Goal: Transaction & Acquisition: Obtain resource

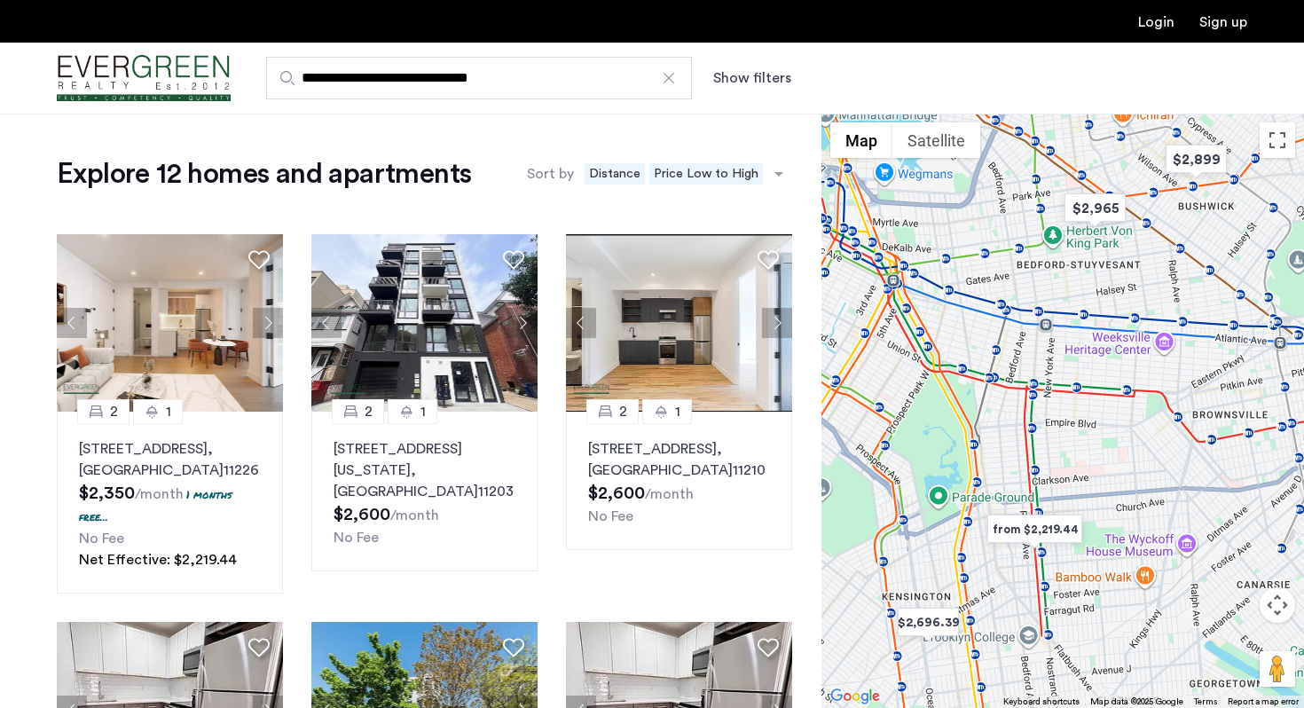
click at [600, 90] on input "**********" at bounding box center [479, 78] width 426 height 43
click at [208, 61] on img "Cazamio Logo" at bounding box center [144, 78] width 174 height 67
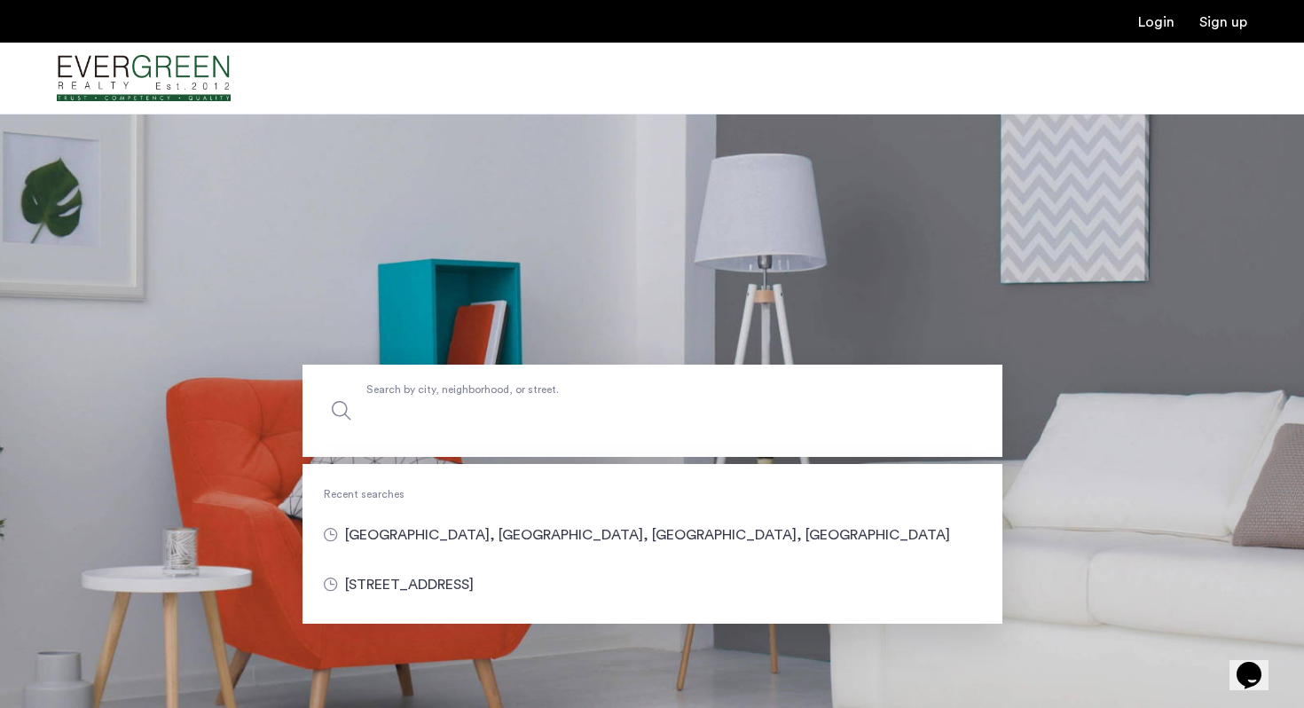
click at [398, 395] on label "Search by city, neighborhood, or street." at bounding box center [652, 411] width 700 height 92
click at [398, 395] on input "Search by city, neighborhood, or street." at bounding box center [652, 411] width 700 height 92
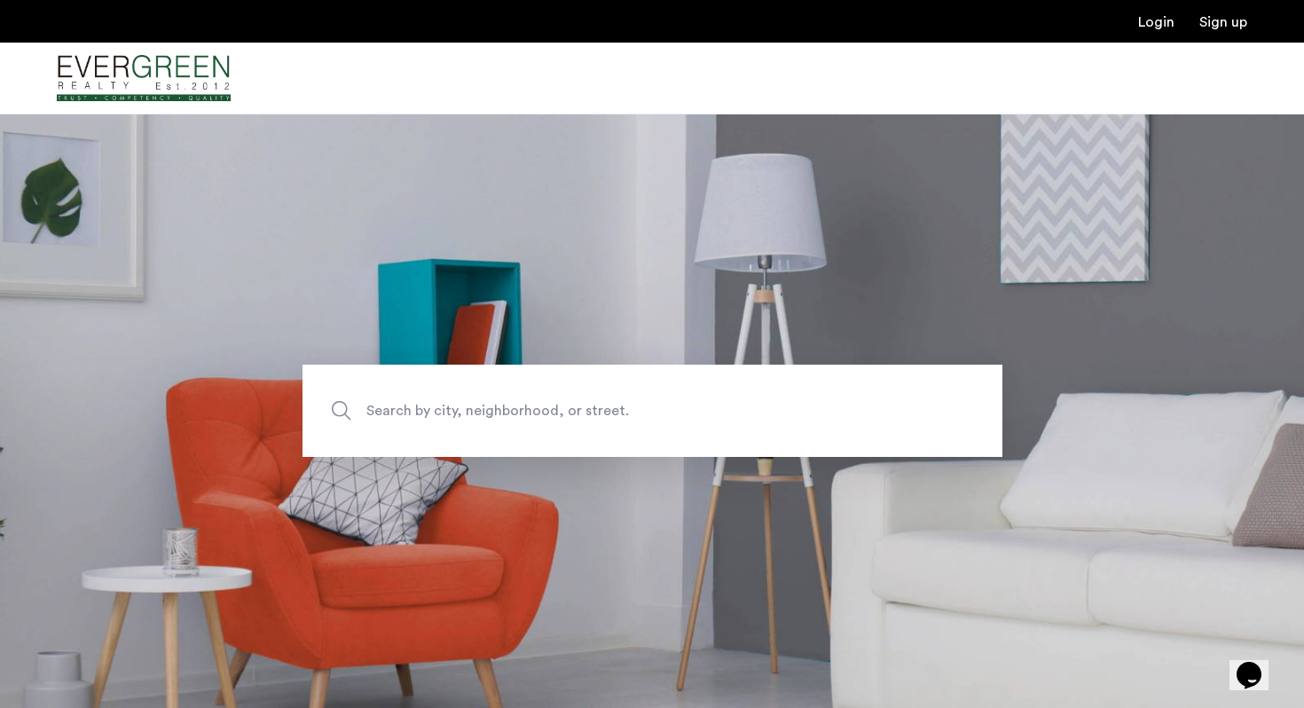
click at [265, 613] on section "Search by city, neighborhood, or street." at bounding box center [652, 411] width 1304 height 594
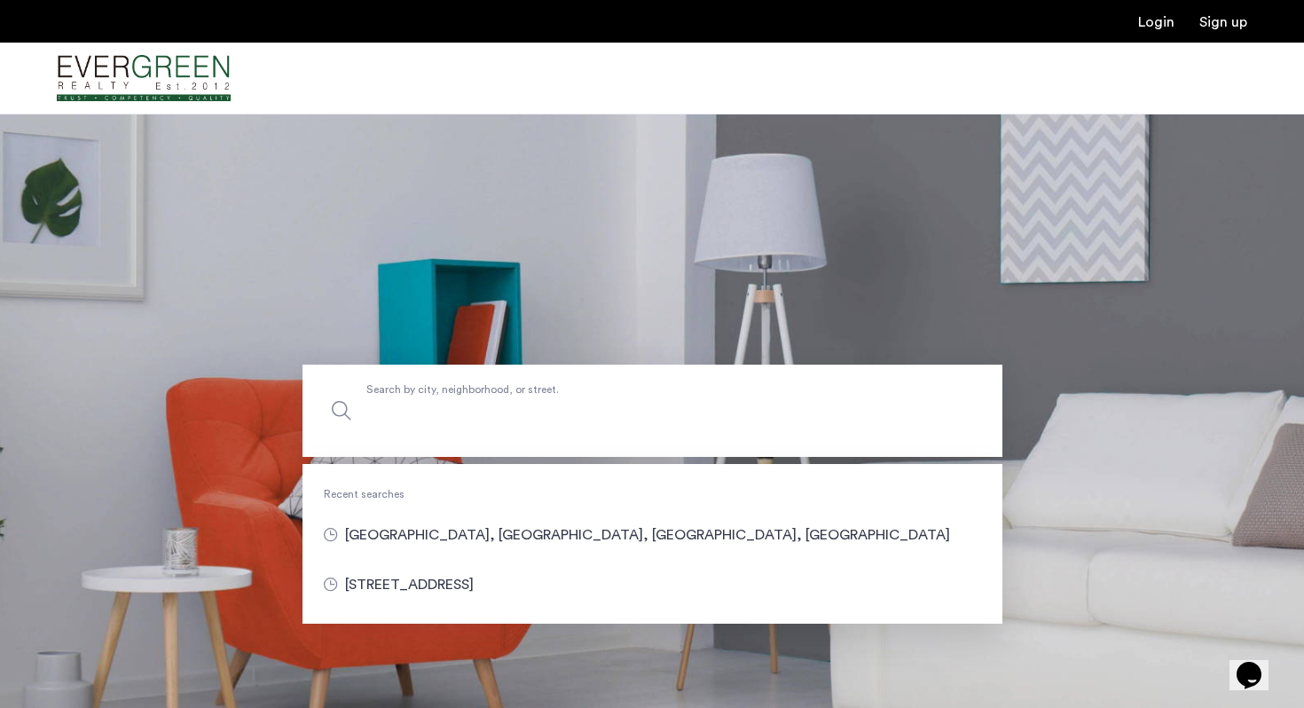
click at [404, 429] on input "Search by city, neighborhood, or street." at bounding box center [652, 411] width 700 height 92
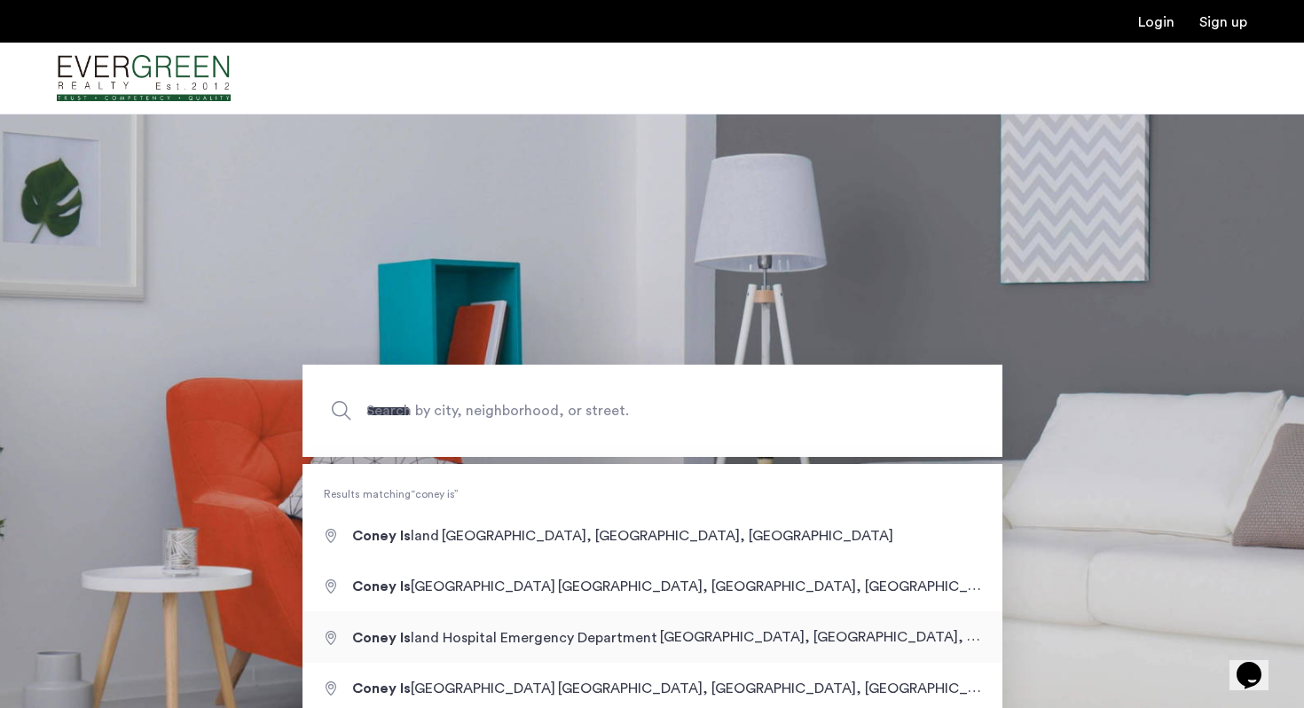
type input "**********"
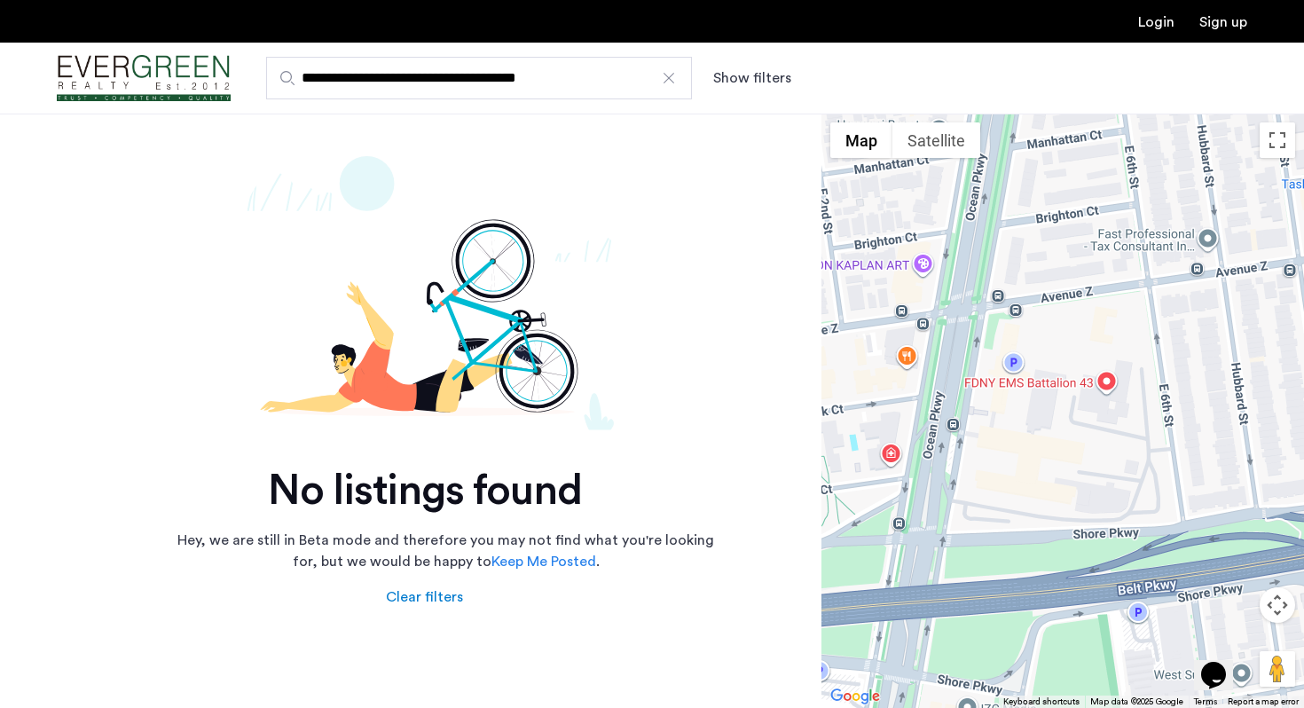
click at [740, 82] on button "Show filters" at bounding box center [752, 77] width 78 height 21
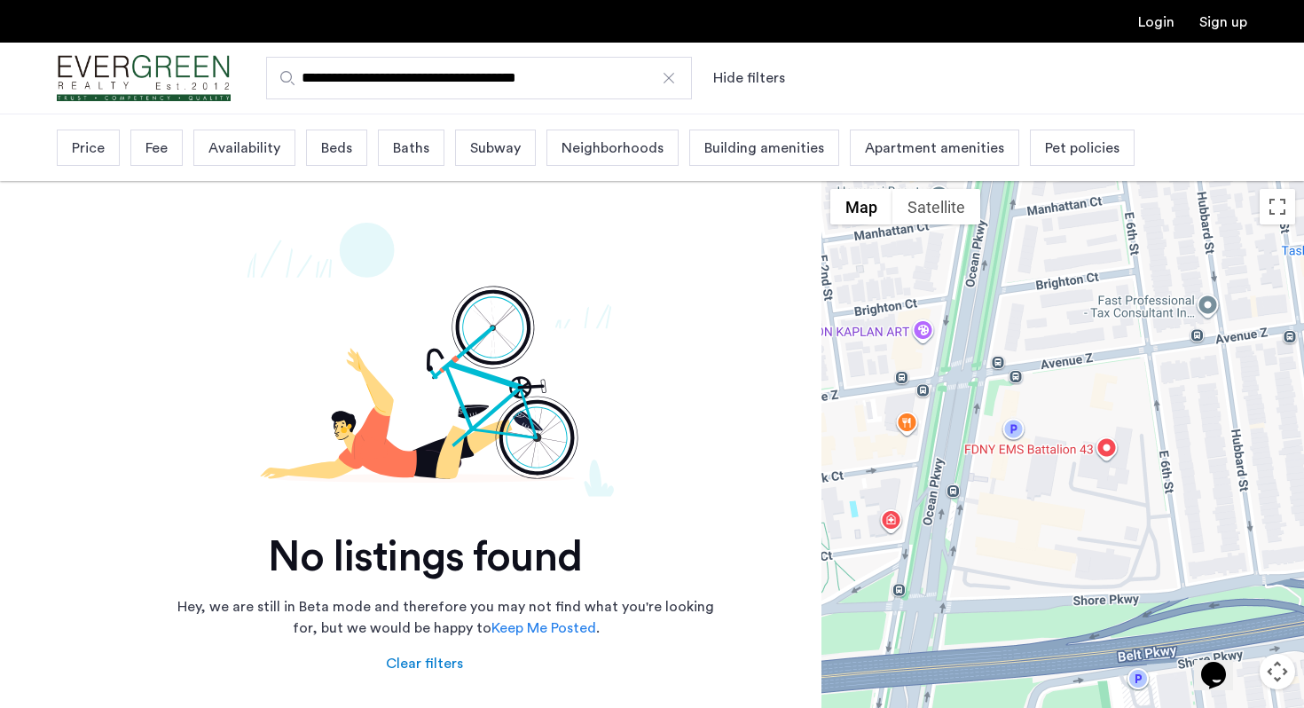
click at [862, 130] on div "Apartment amenities" at bounding box center [934, 147] width 169 height 36
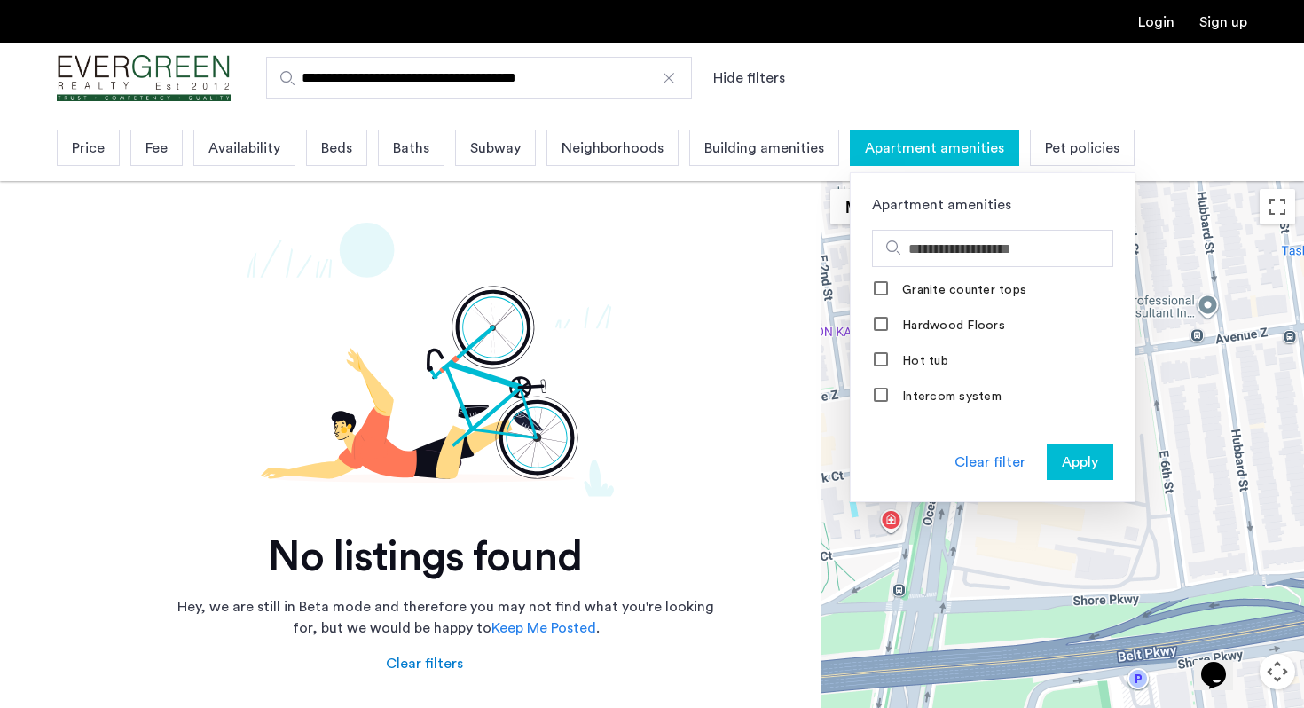
scroll to position [561, 0]
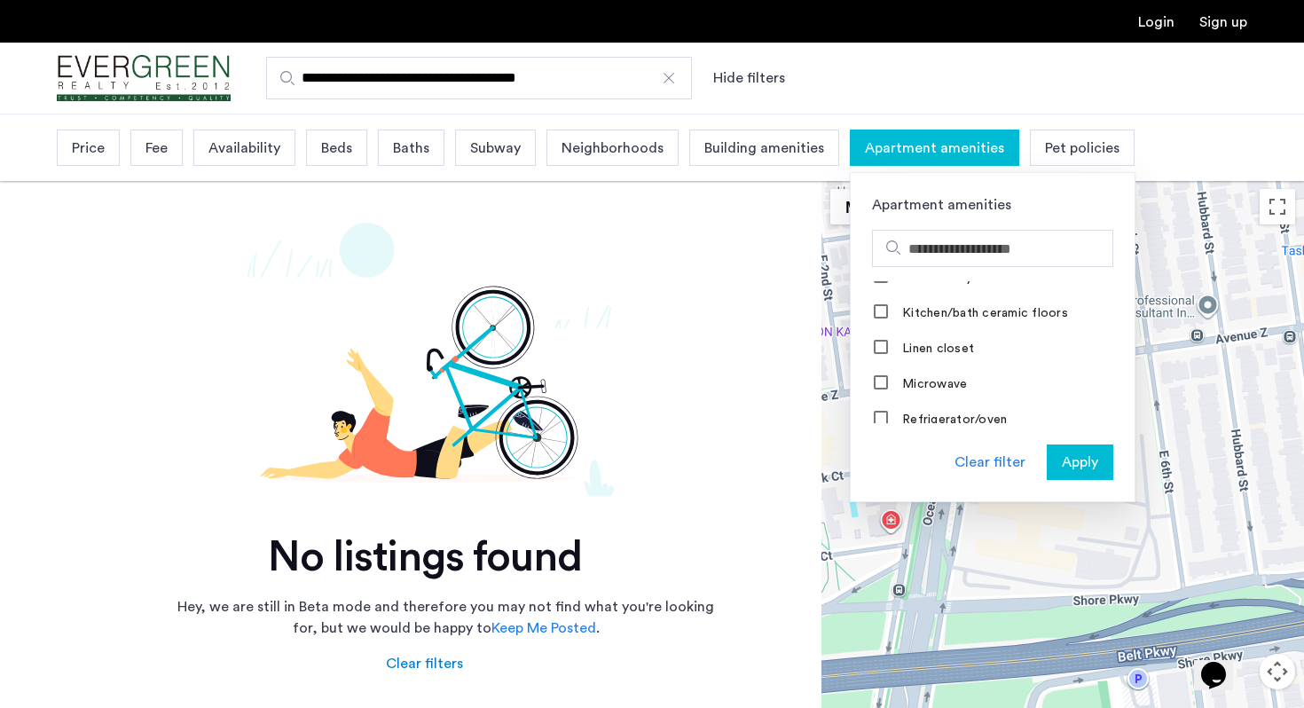
click at [757, 153] on span "Building amenities" at bounding box center [764, 147] width 120 height 21
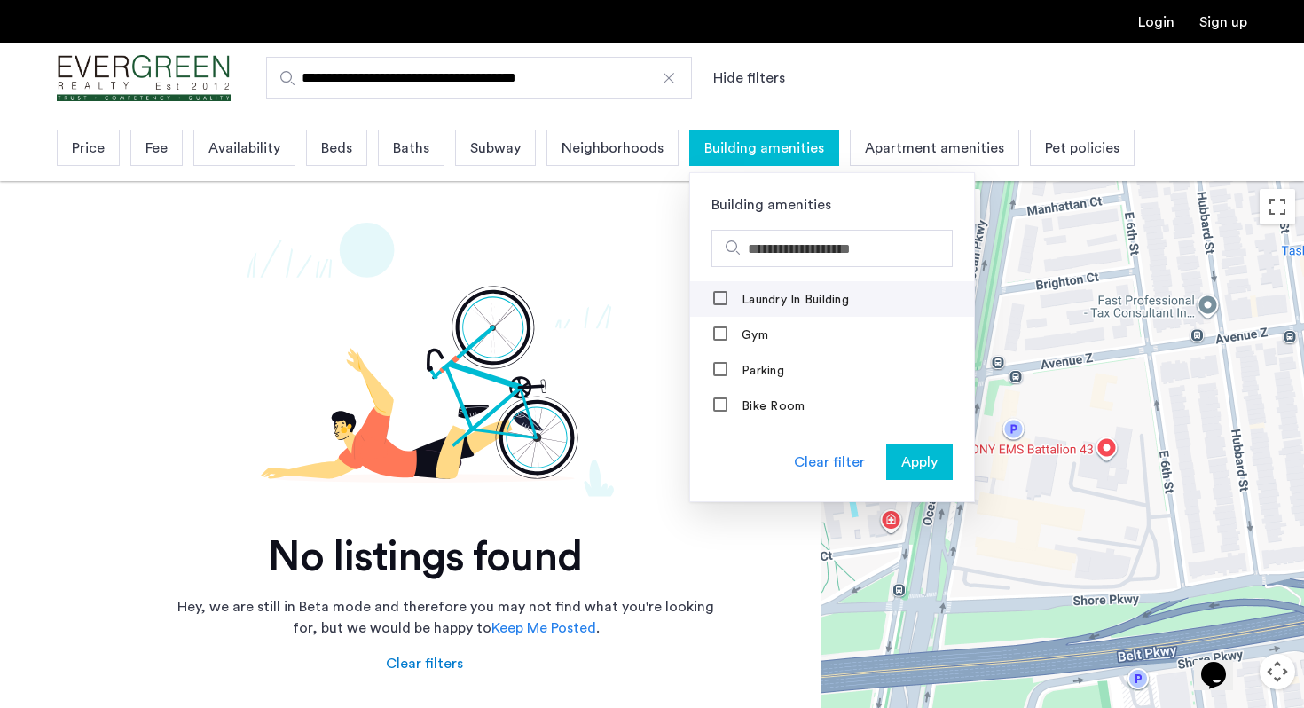
click at [754, 312] on mat-checkbox "Laundry In Building" at bounding box center [832, 298] width 284 height 35
click at [759, 305] on label "Laundry In Building" at bounding box center [793, 300] width 111 height 14
click at [908, 456] on span "Apply" at bounding box center [919, 461] width 36 height 21
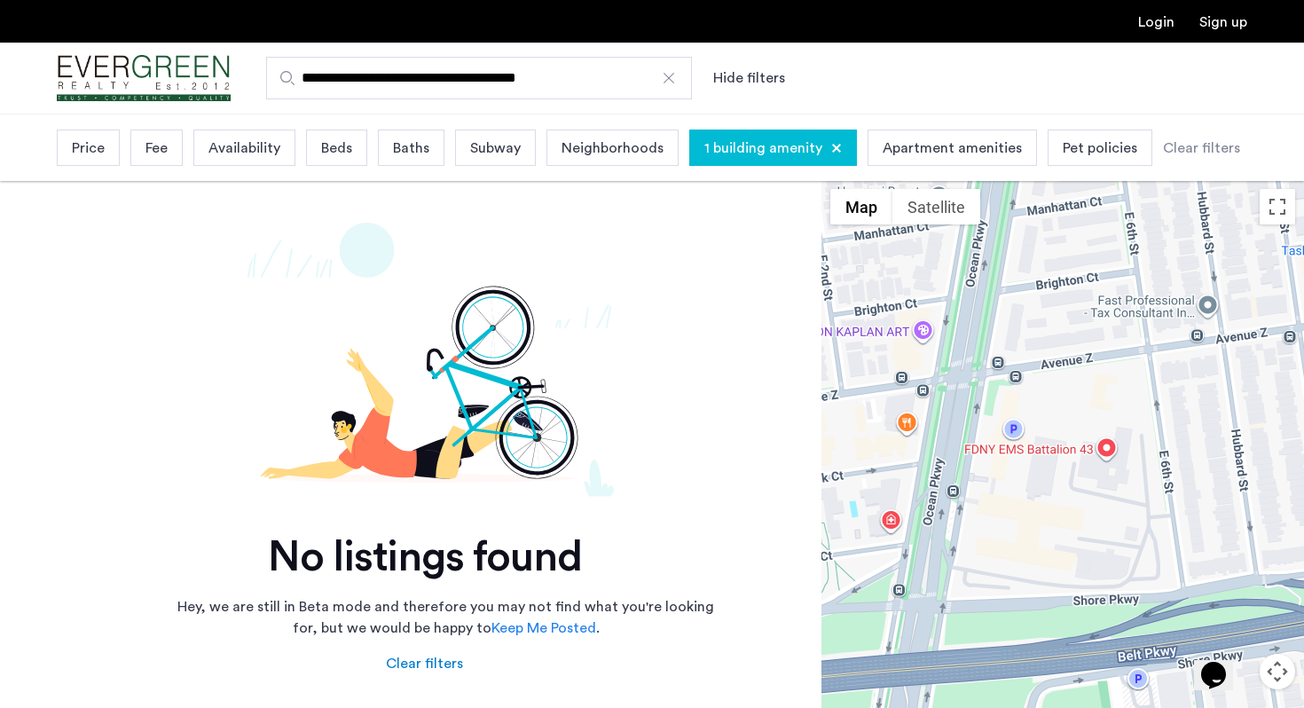
click at [601, 160] on div "Neighborhoods" at bounding box center [612, 147] width 132 height 36
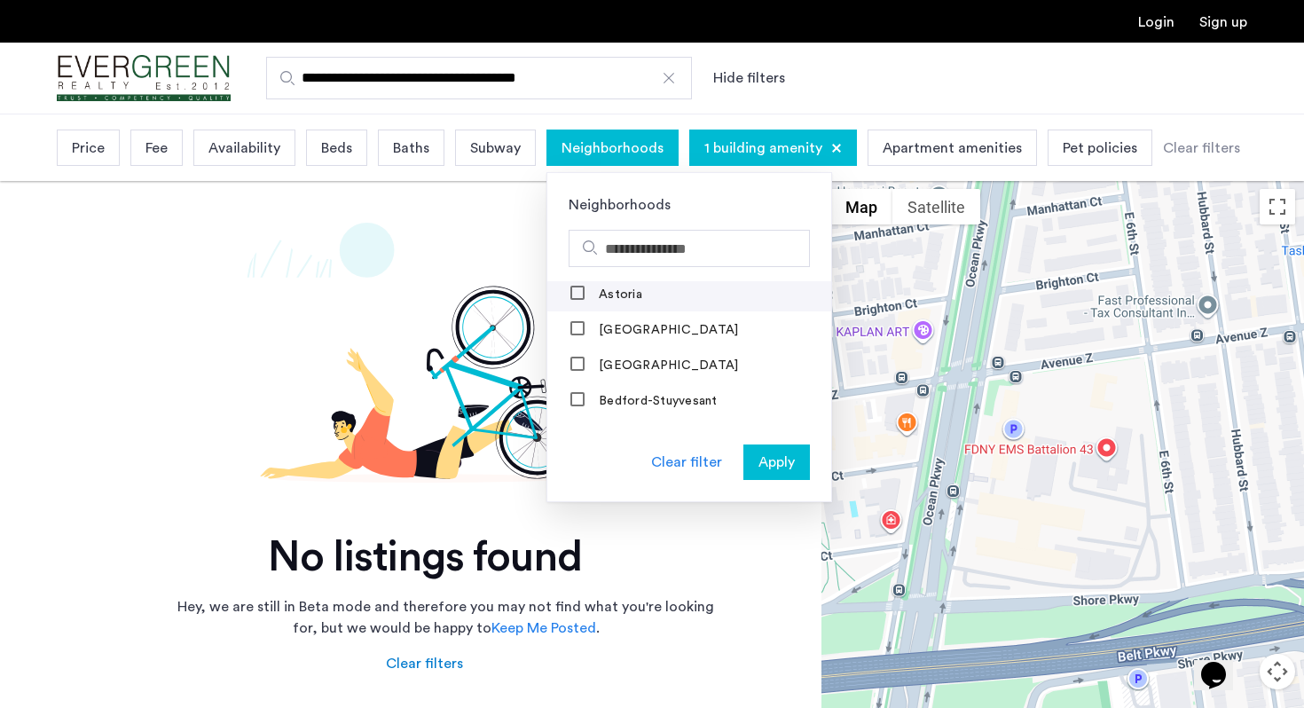
scroll to position [44, 0]
click at [631, 335] on mat-checkbox "[GEOGRAPHIC_DATA]" at bounding box center [689, 325] width 284 height 35
click at [622, 326] on label "[GEOGRAPHIC_DATA]" at bounding box center [666, 326] width 143 height 14
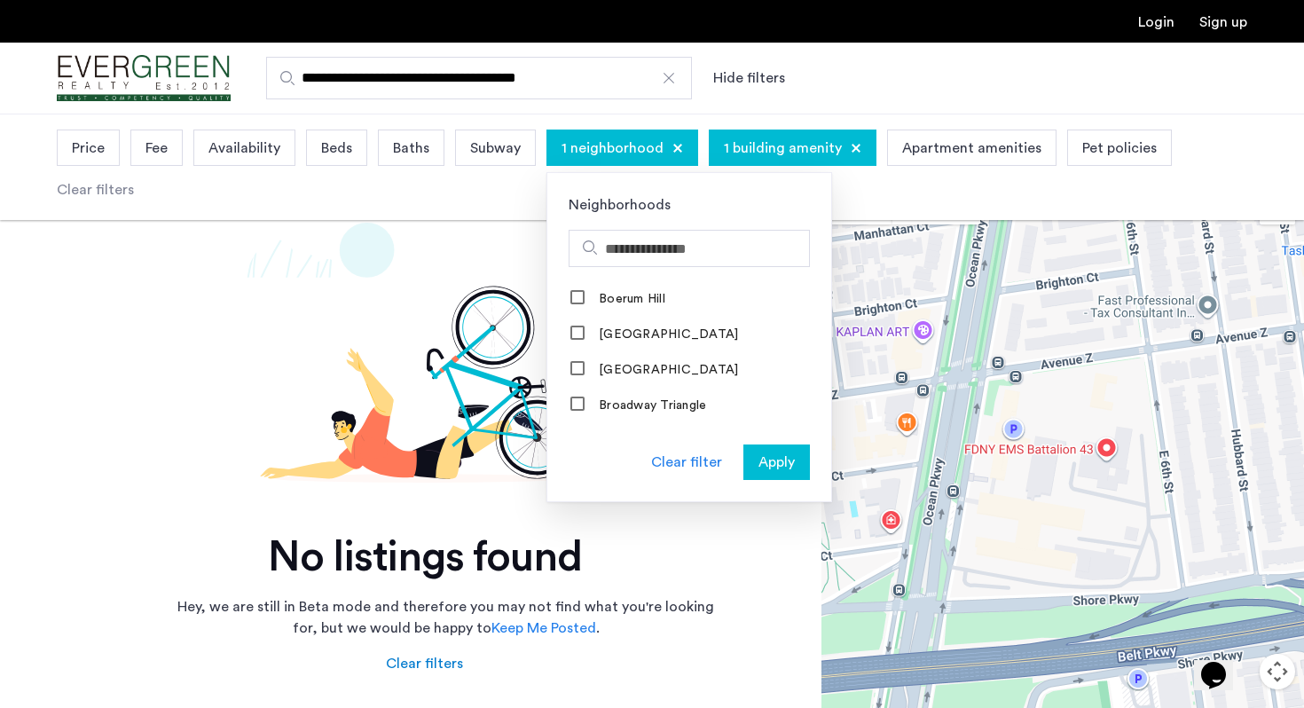
scroll to position [222, 0]
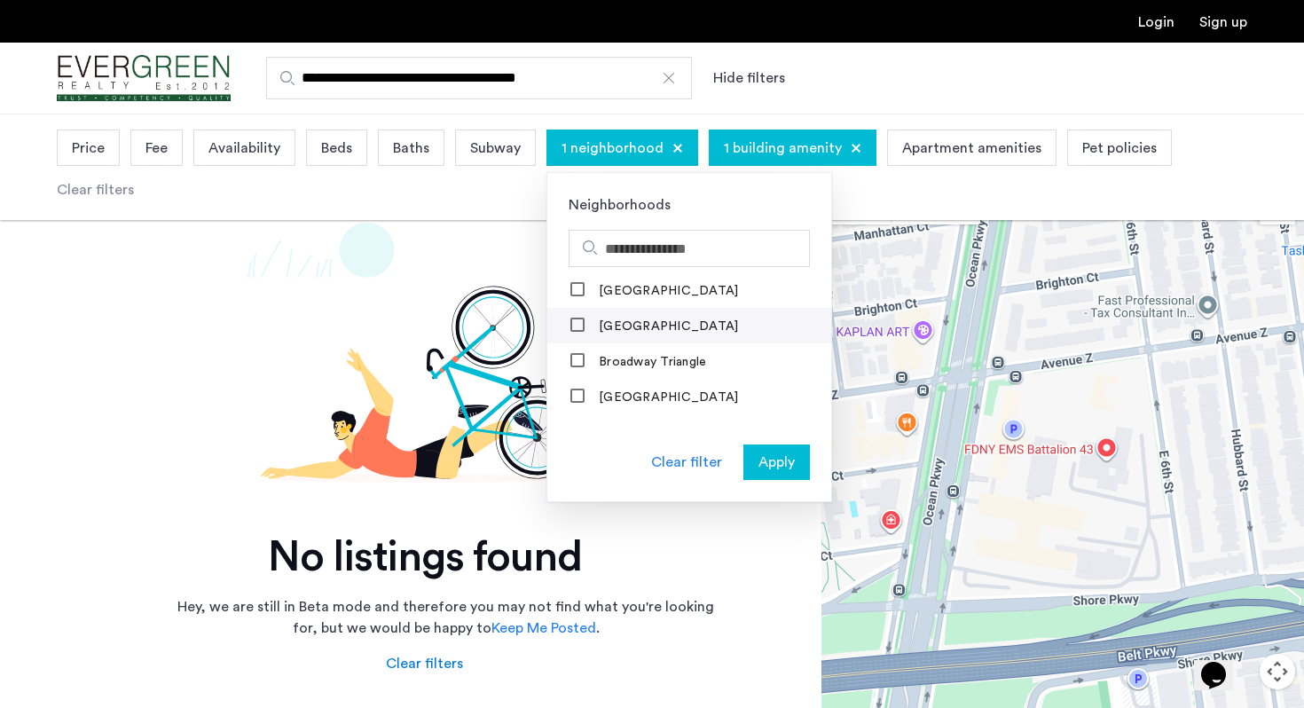
click at [623, 323] on label "[GEOGRAPHIC_DATA]" at bounding box center [666, 326] width 143 height 14
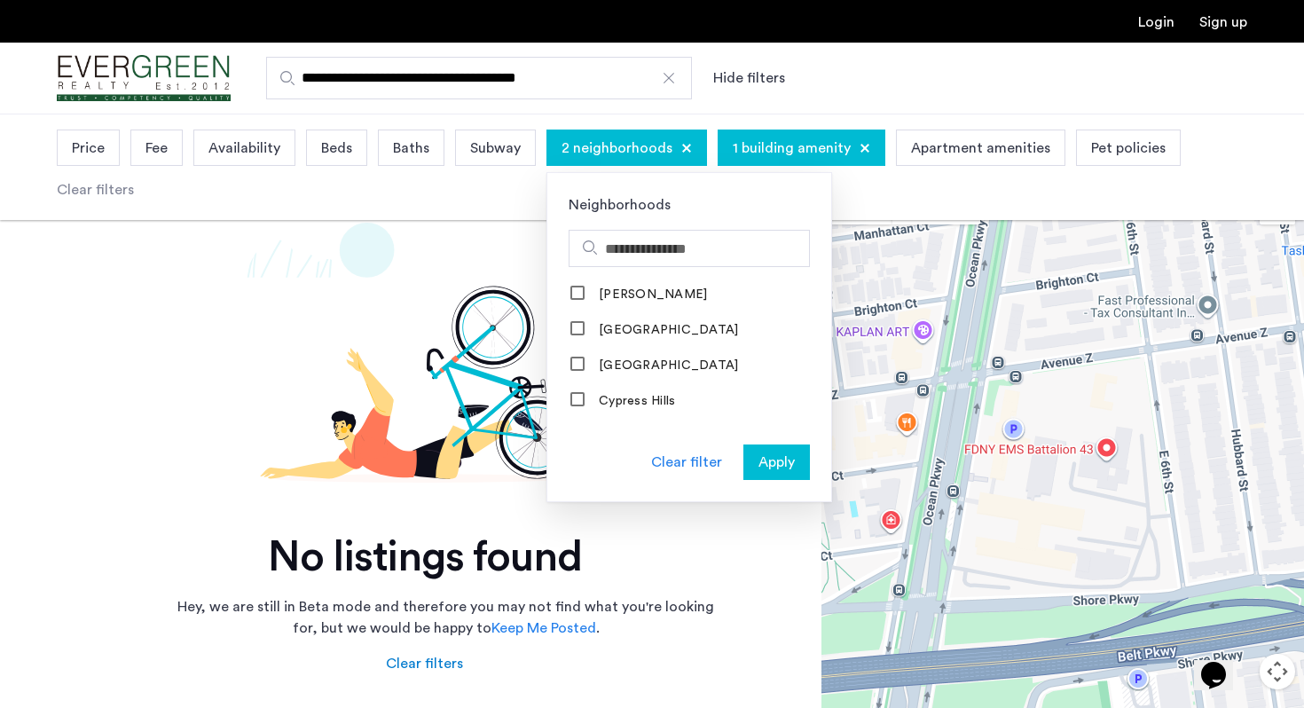
scroll to position [619, 0]
click at [615, 319] on label "[GEOGRAPHIC_DATA]" at bounding box center [666, 326] width 143 height 14
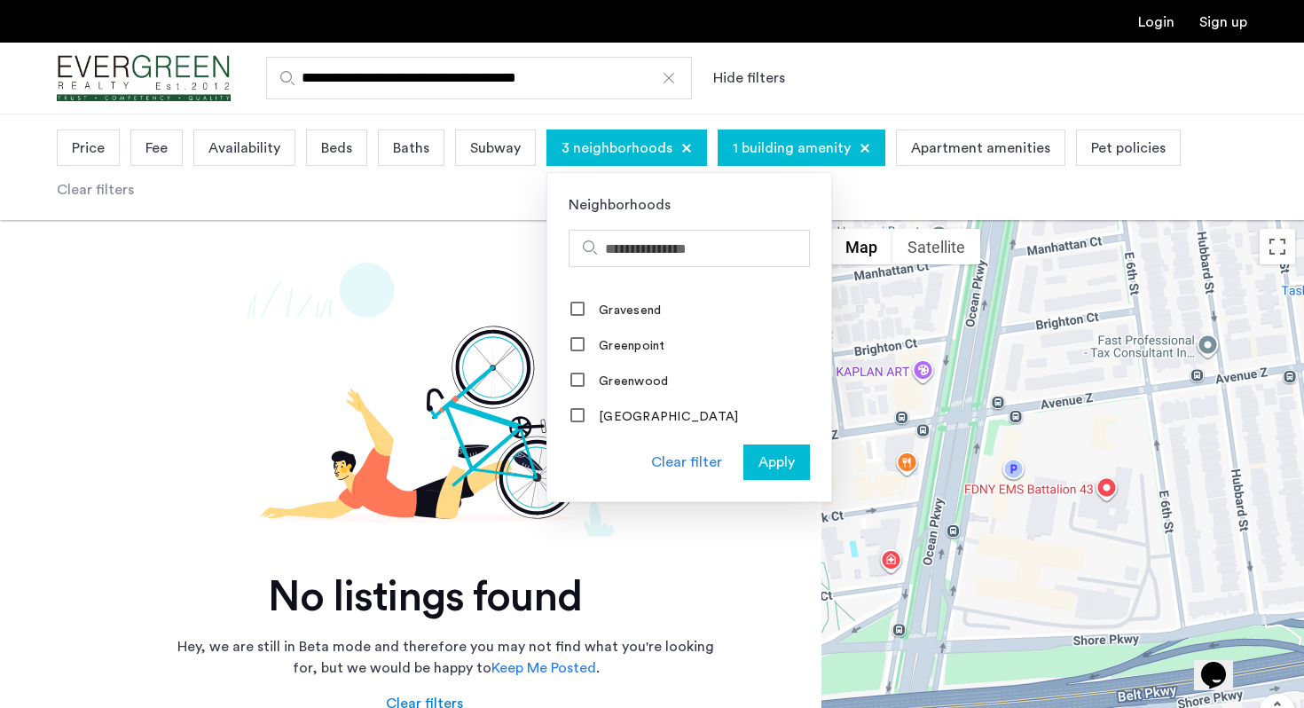
scroll to position [1121, 0]
click at [612, 314] on label "Gravesend" at bounding box center [628, 321] width 66 height 14
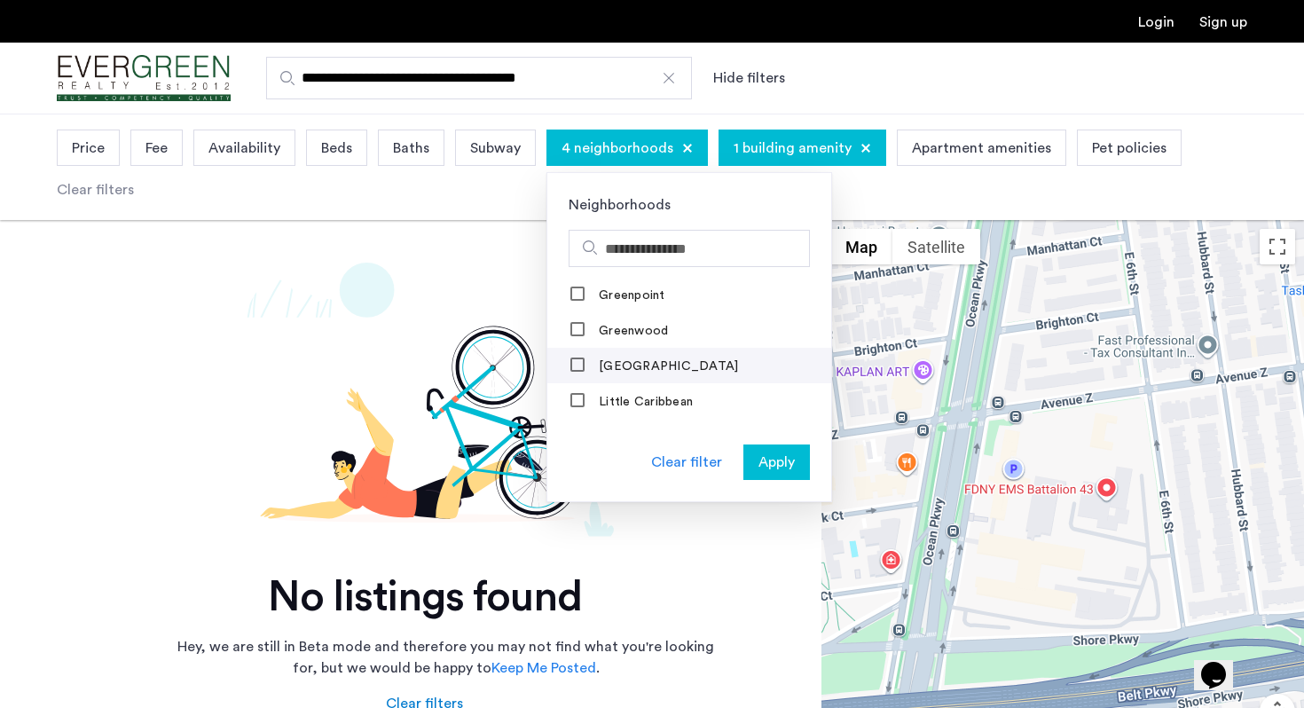
scroll to position [1178, 0]
click at [615, 364] on label "[GEOGRAPHIC_DATA]" at bounding box center [666, 371] width 143 height 14
click at [623, 329] on label "Midwood" at bounding box center [624, 329] width 59 height 14
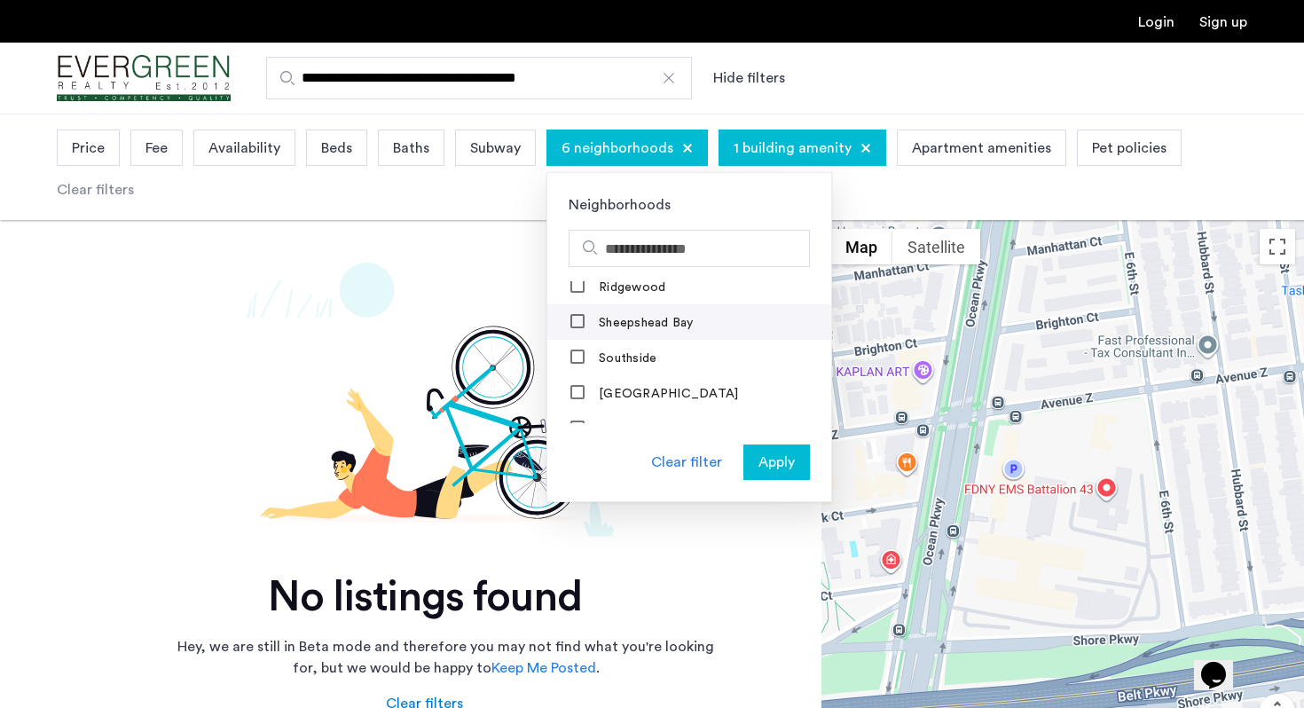
click at [618, 316] on label "Sheepshead Bay" at bounding box center [644, 323] width 98 height 14
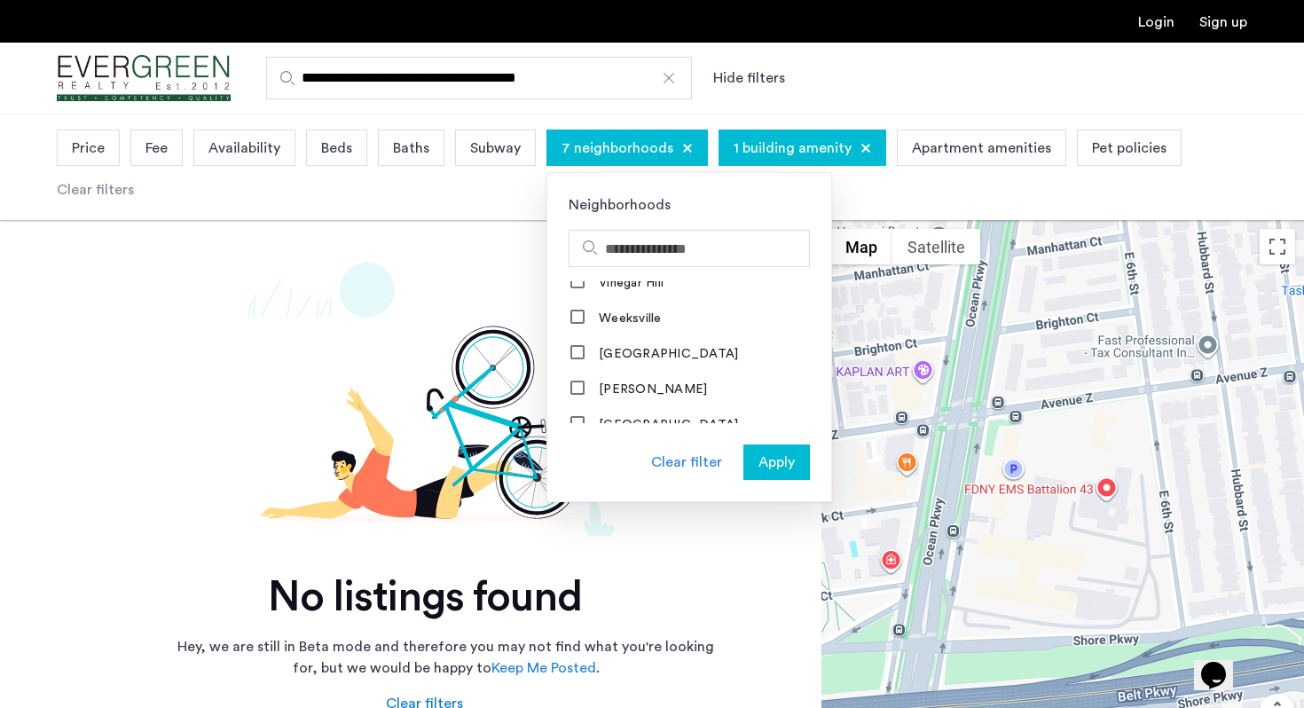
scroll to position [1916, 0]
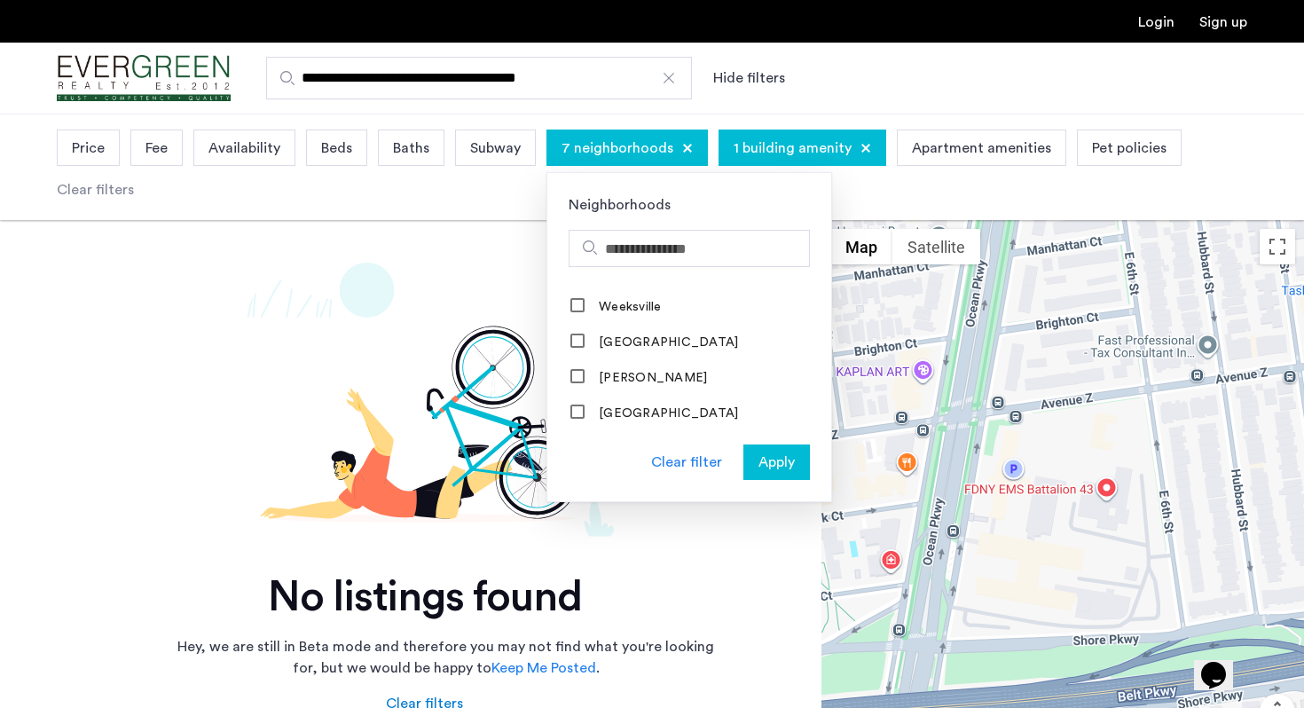
click at [751, 459] on div "Apply" at bounding box center [777, 461] width 56 height 21
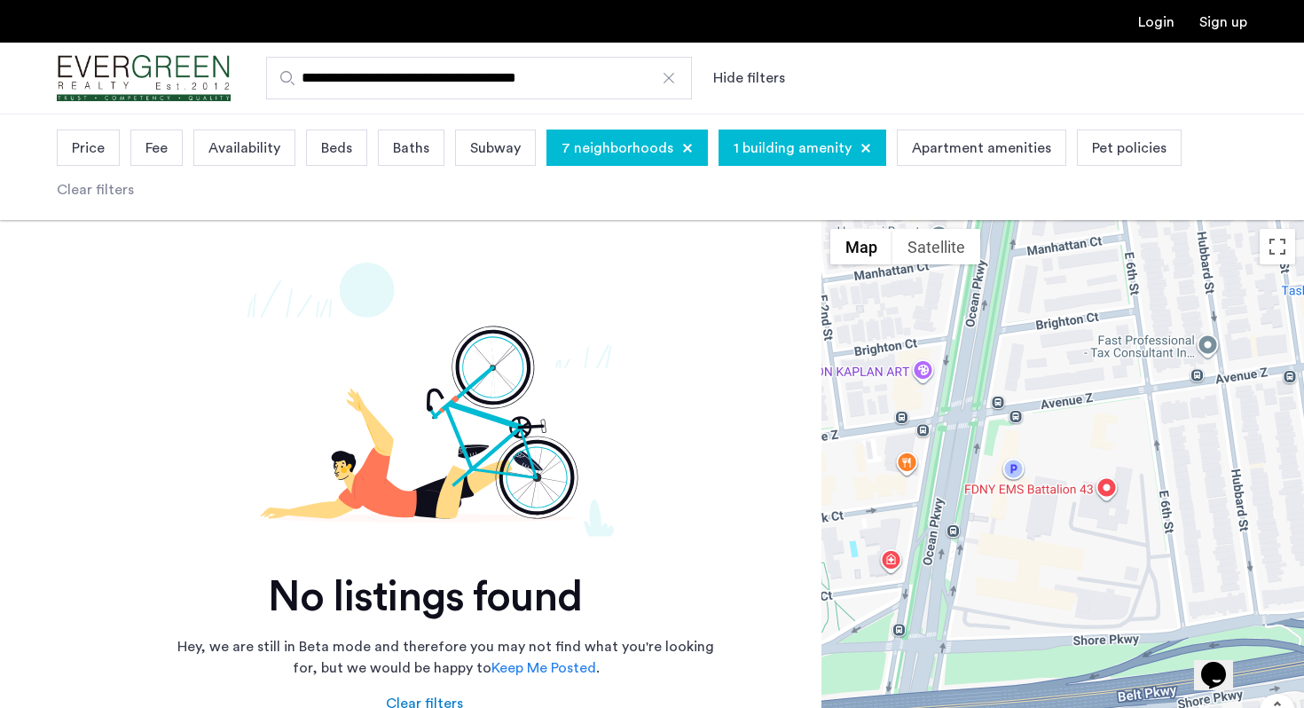
click at [675, 79] on div at bounding box center [669, 78] width 18 height 18
click at [675, 79] on input "**********" at bounding box center [479, 78] width 426 height 43
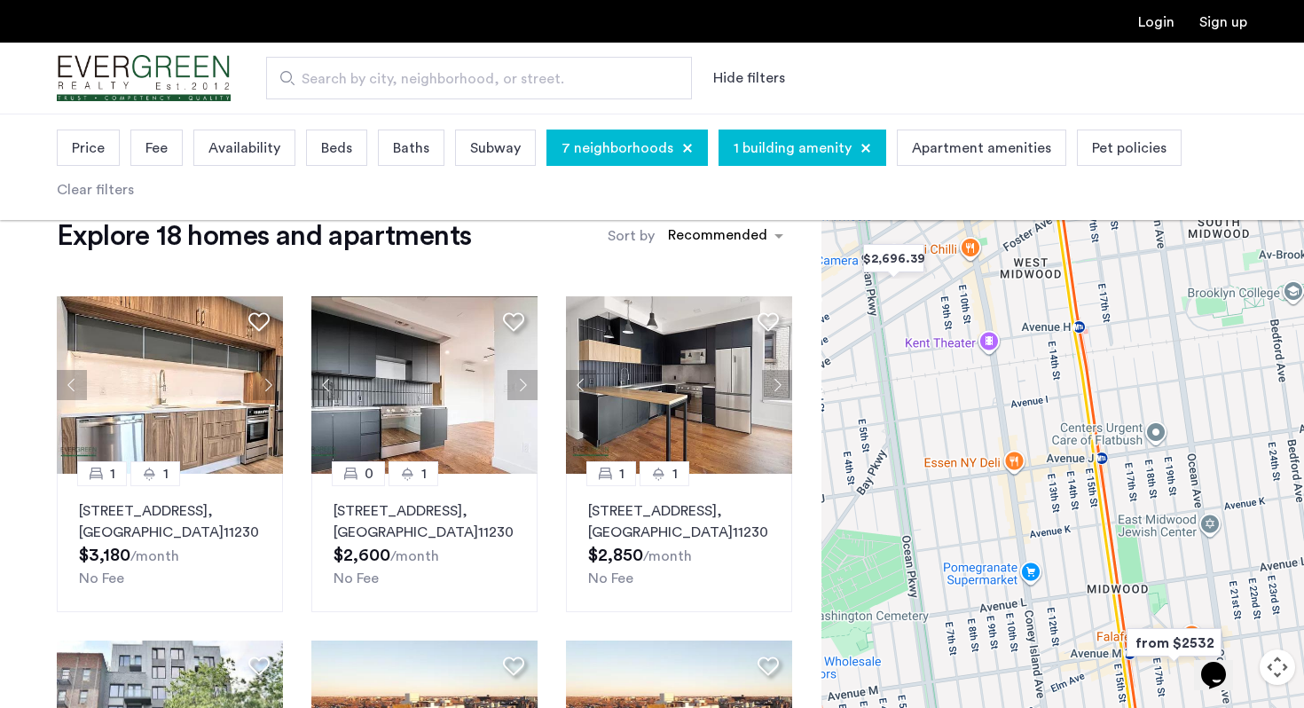
scroll to position [45, 0]
click at [331, 160] on div "Beds" at bounding box center [336, 147] width 61 height 36
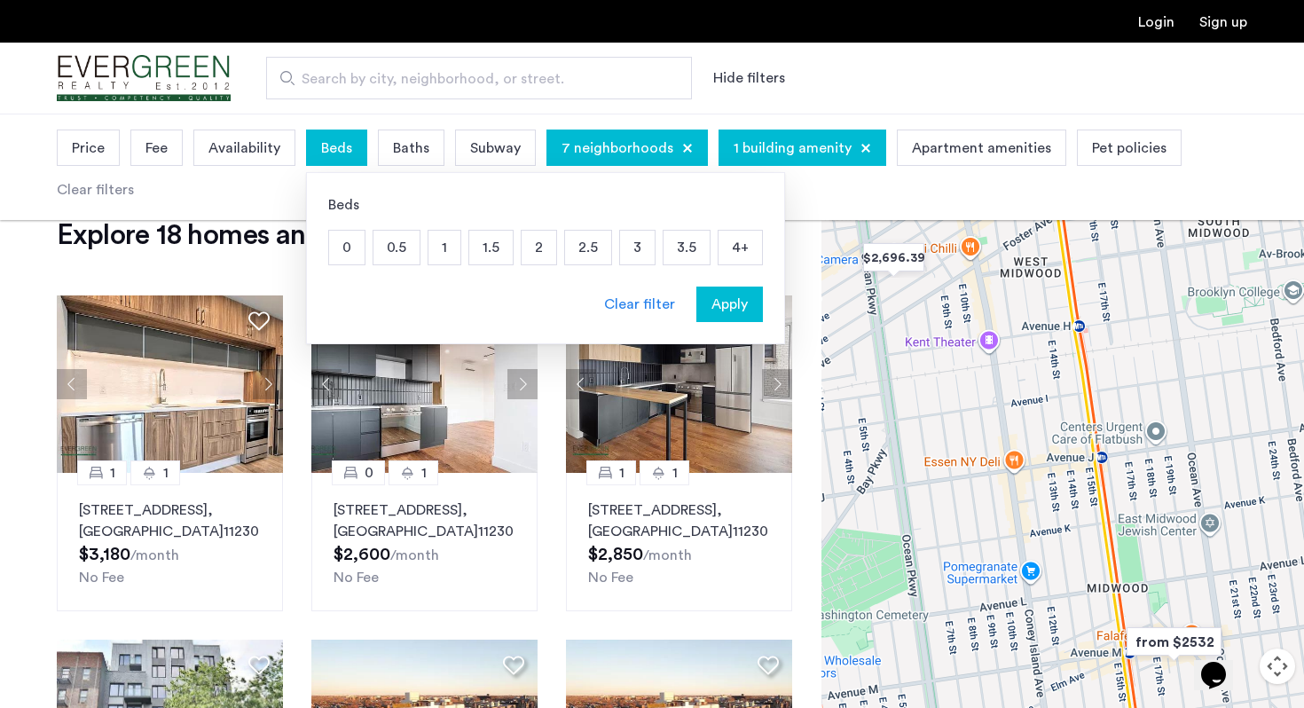
click at [523, 241] on p "2" at bounding box center [538, 248] width 35 height 34
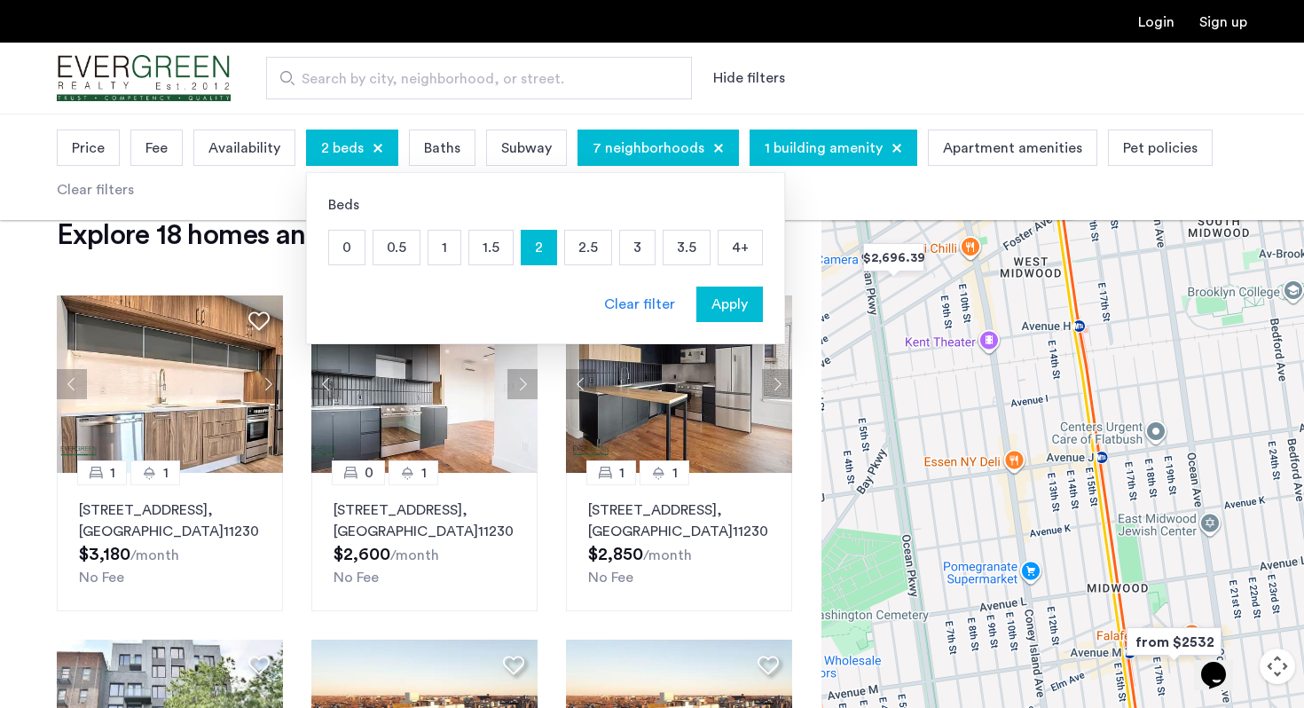
click at [728, 297] on span "Apply" at bounding box center [729, 304] width 36 height 21
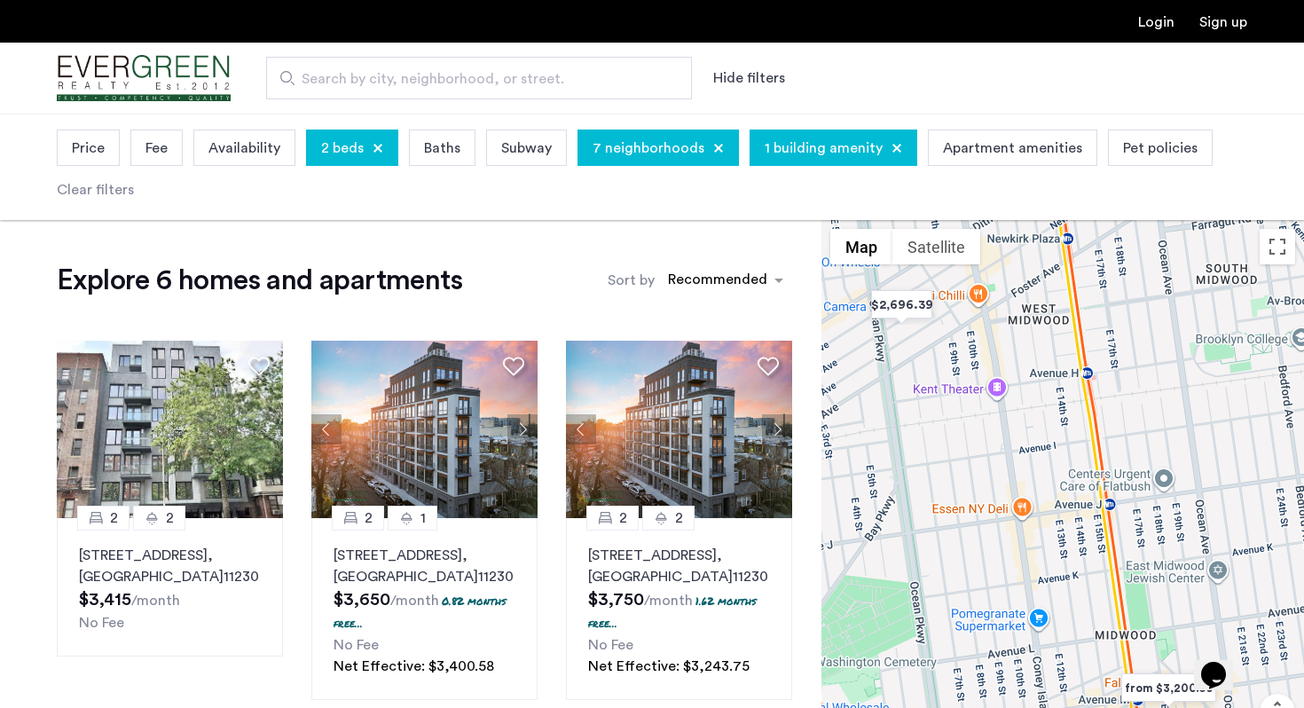
click at [107, 154] on div "Price" at bounding box center [88, 147] width 63 height 36
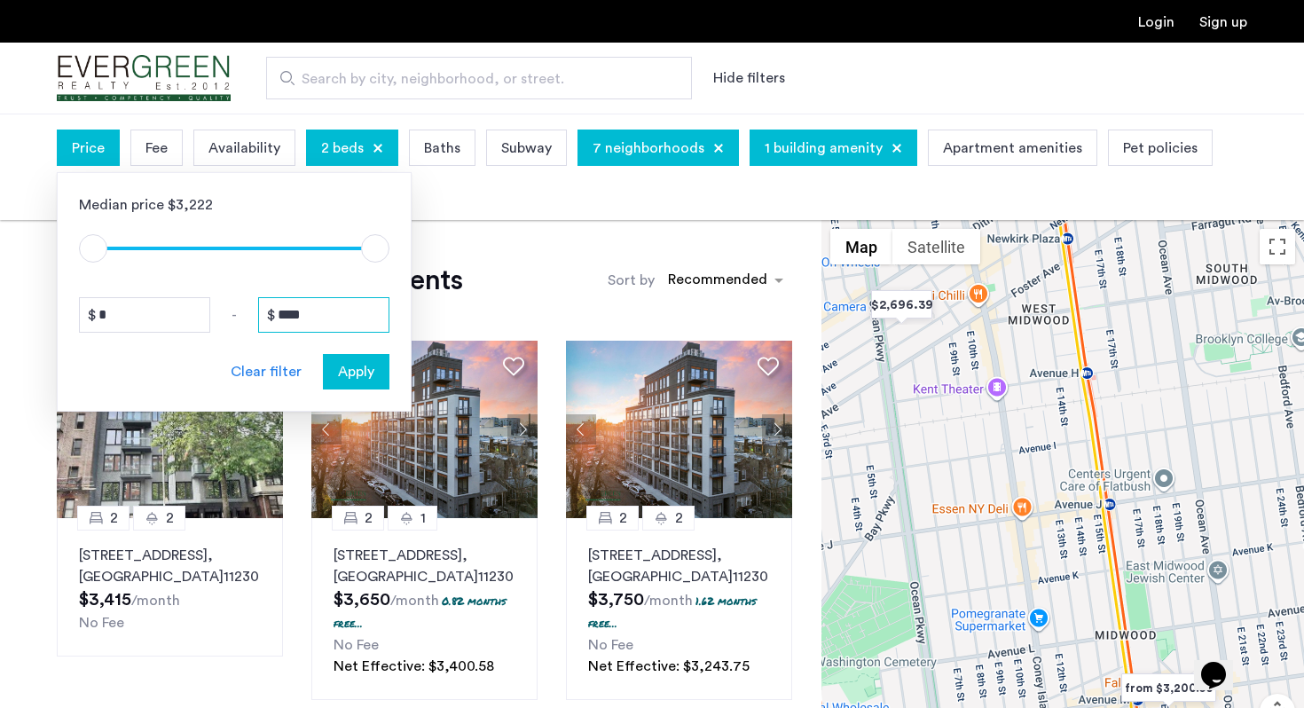
click at [320, 302] on input "****" at bounding box center [323, 314] width 131 height 35
click at [325, 307] on input "****" at bounding box center [323, 314] width 131 height 35
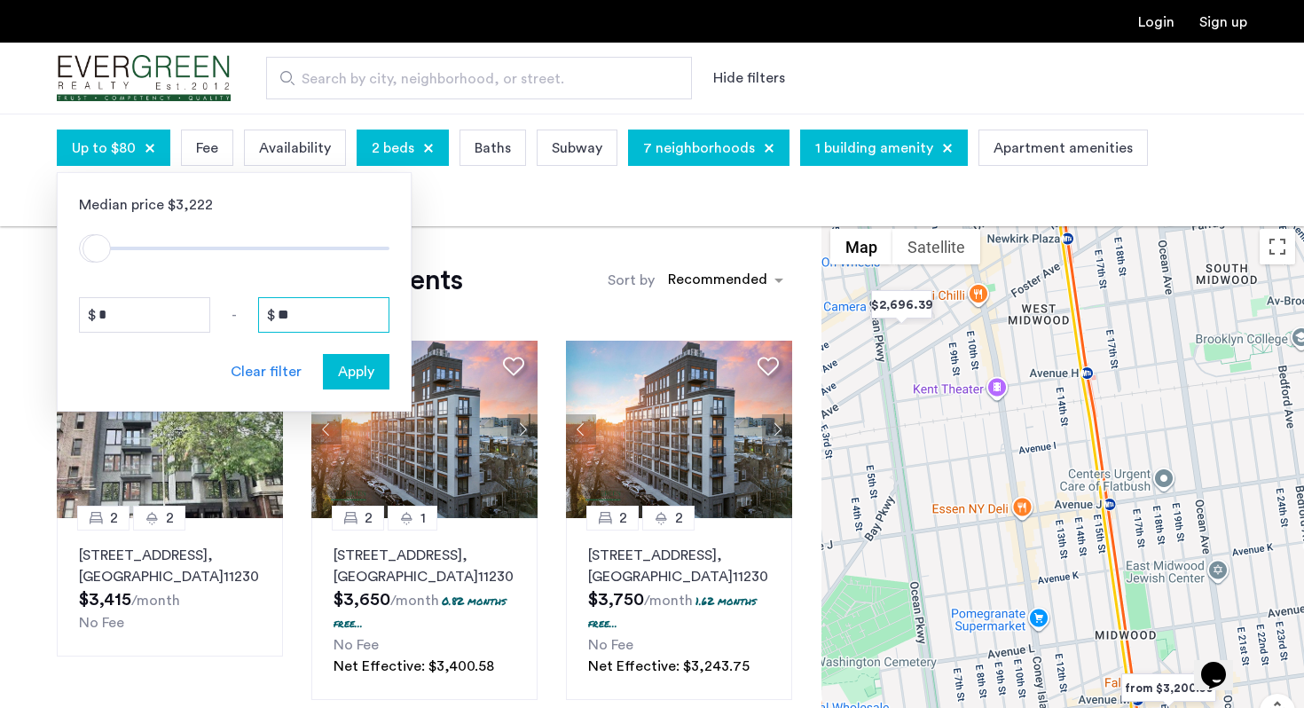
type input "*"
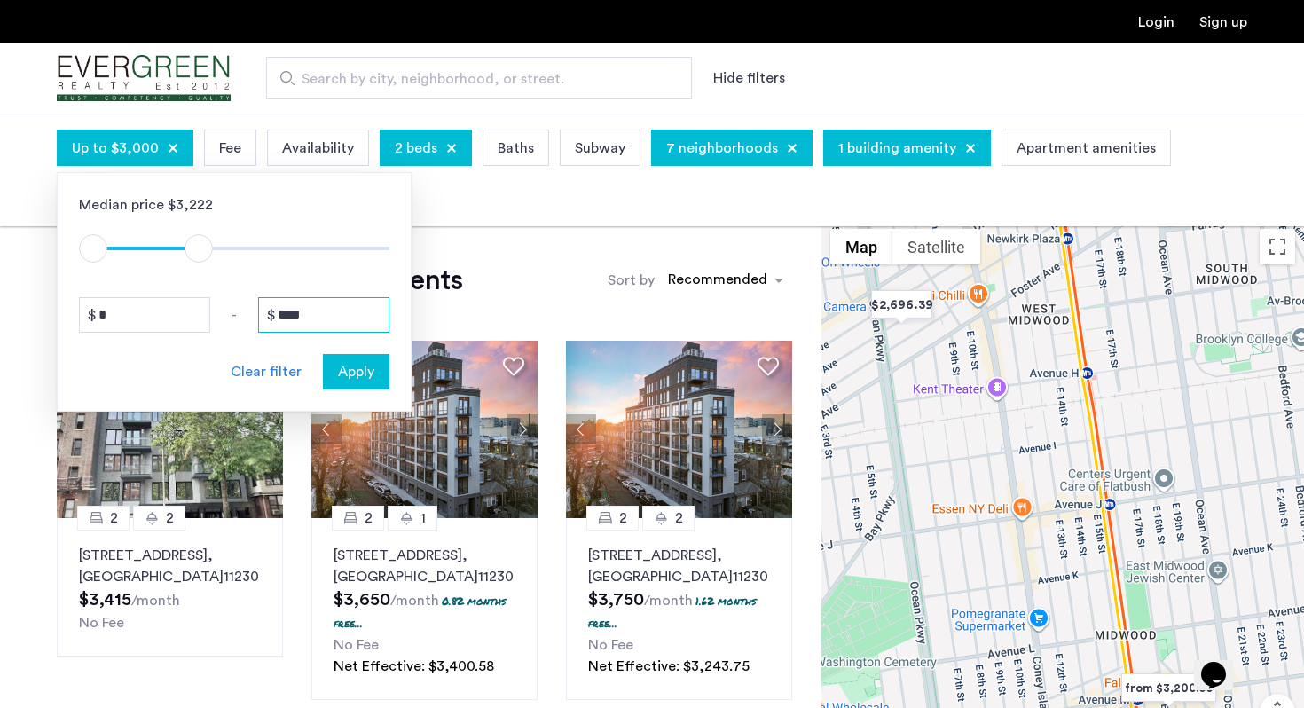
type input "****"
click at [385, 353] on div "Median price $3,222 $1 $8000 $1 $3001 $1 - $1 * - **** Clear filter Apply" at bounding box center [234, 291] width 355 height 239
click at [365, 374] on span "Apply" at bounding box center [356, 371] width 36 height 21
